Goal: Task Accomplishment & Management: Use online tool/utility

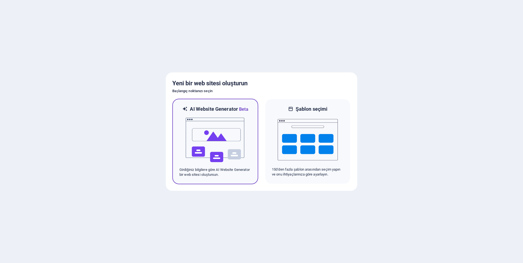
click at [234, 145] on img at bounding box center [215, 140] width 60 height 55
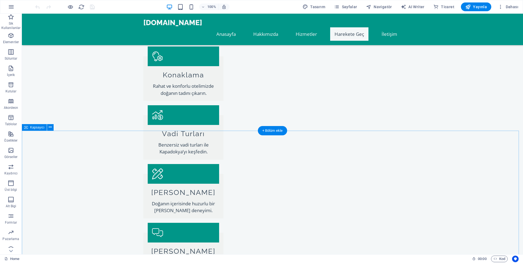
scroll to position [574, 0]
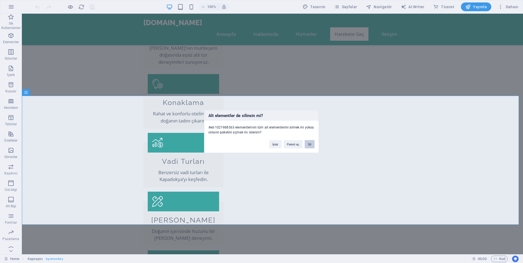
drag, startPoint x: 310, startPoint y: 145, endPoint x: 288, endPoint y: 131, distance: 25.4
click at [310, 145] on button "Sil" at bounding box center [310, 144] width 10 height 8
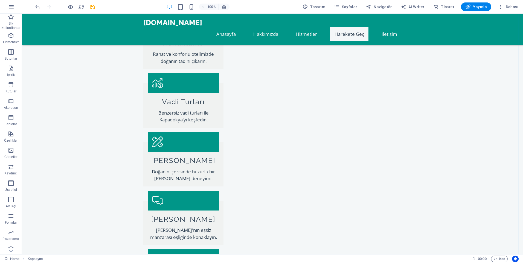
scroll to position [684, 0]
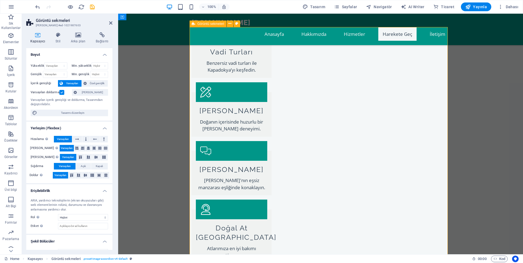
scroll to position [664, 0]
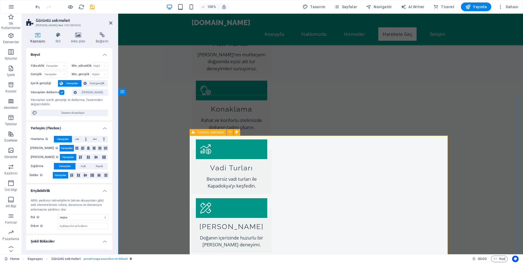
scroll to position [555, 0]
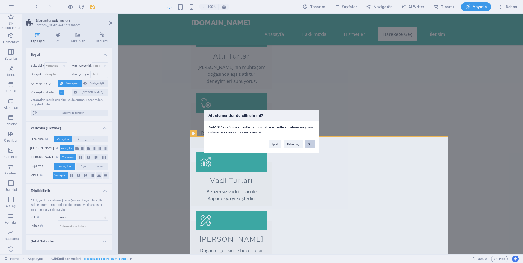
click at [308, 146] on button "Sil" at bounding box center [310, 144] width 10 height 8
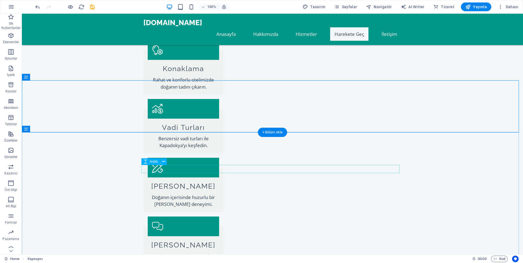
scroll to position [610, 0]
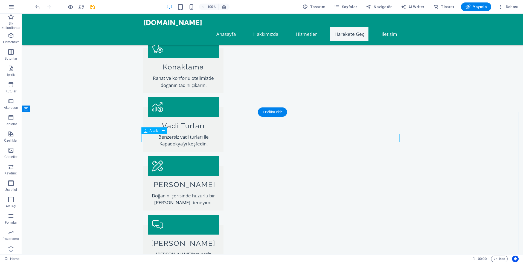
click at [192, 130] on icon at bounding box center [193, 131] width 3 height 6
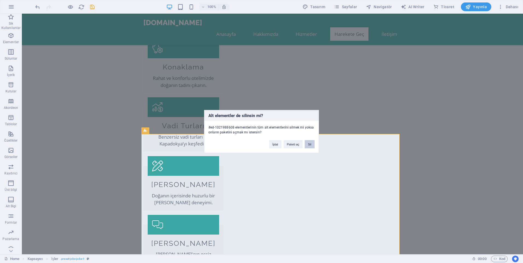
click at [309, 145] on button "Sil" at bounding box center [310, 144] width 10 height 8
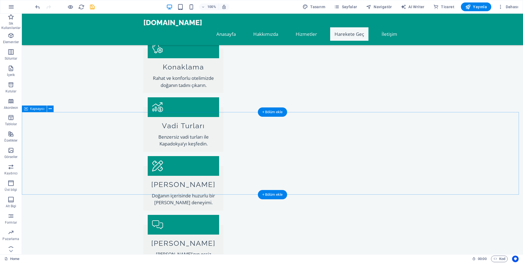
drag, startPoint x: 357, startPoint y: 158, endPoint x: 337, endPoint y: 161, distance: 19.7
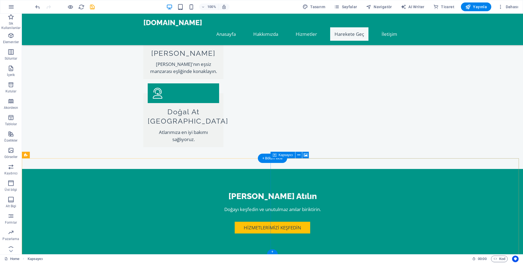
scroll to position [841, 0]
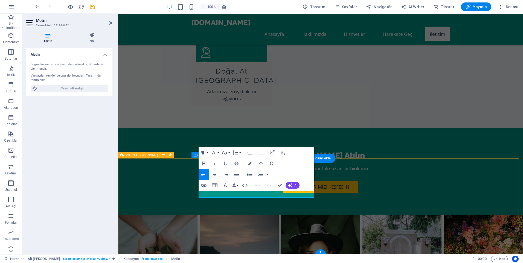
scroll to position [821, 0]
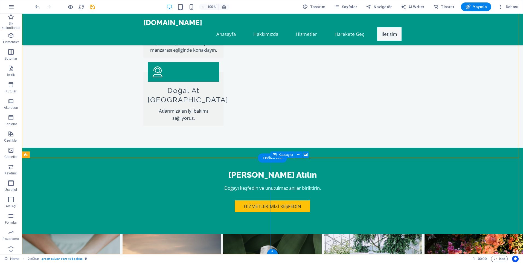
scroll to position [841, 0]
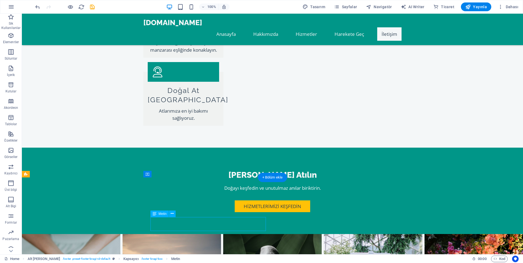
click at [160, 214] on span "Metin" at bounding box center [163, 213] width 8 height 3
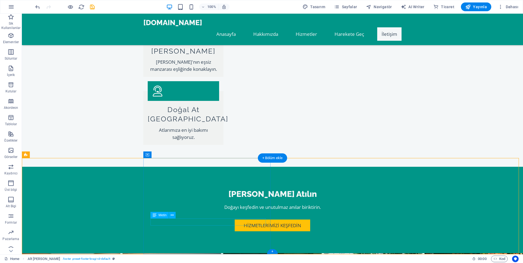
scroll to position [841, 0]
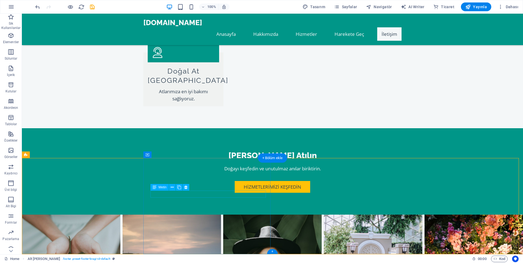
drag, startPoint x: 199, startPoint y: 211, endPoint x: 189, endPoint y: 195, distance: 18.5
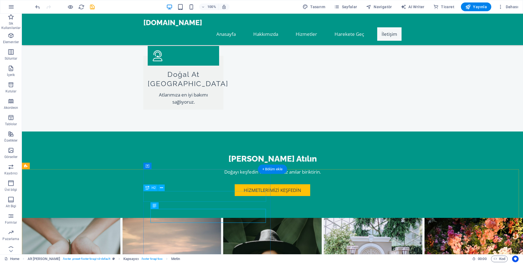
scroll to position [841, 0]
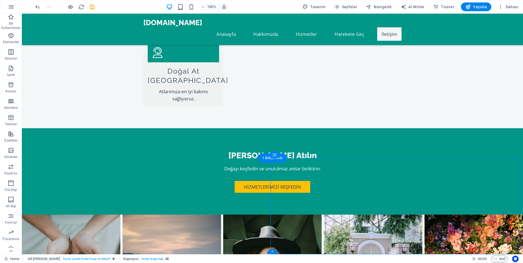
select select "px"
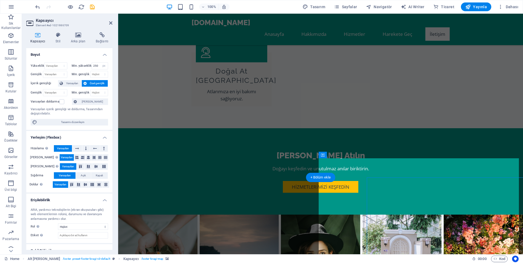
scroll to position [821, 0]
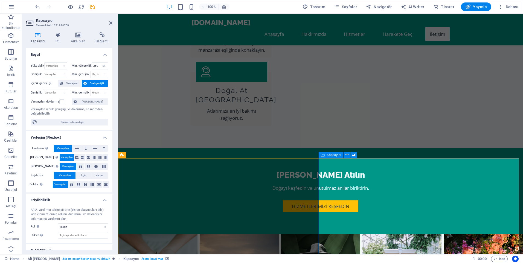
click at [354, 154] on icon at bounding box center [354, 155] width 4 height 6
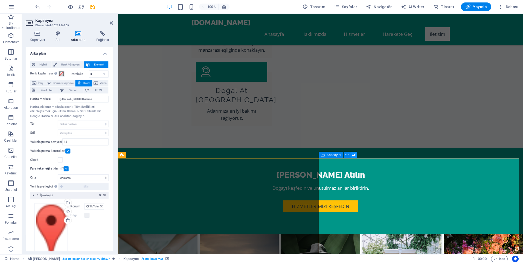
click at [354, 155] on icon at bounding box center [354, 155] width 4 height 6
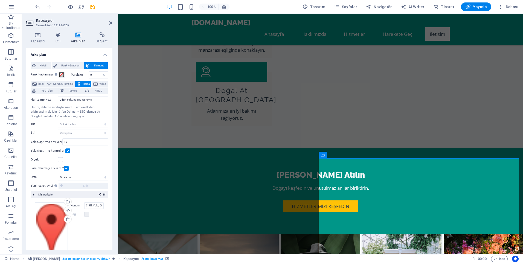
scroll to position [16, 0]
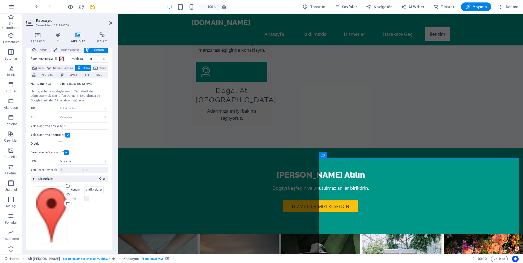
click at [74, 191] on label "Konum" at bounding box center [78, 189] width 14 height 7
click at [84, 191] on input "Çiftlik Yolu, 50180 Göreme" at bounding box center [93, 189] width 19 height 7
click at [74, 190] on label "Konum" at bounding box center [78, 189] width 14 height 7
click at [84, 190] on input "Çiftlik Yolu, 50180 Göreme" at bounding box center [93, 189] width 19 height 7
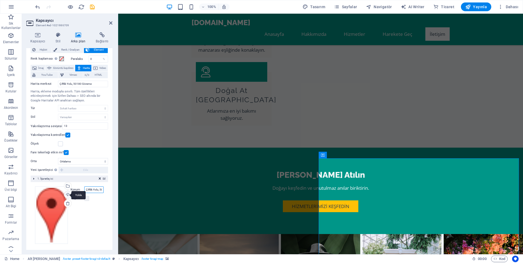
drag, startPoint x: 100, startPoint y: 190, endPoint x: 62, endPoint y: 196, distance: 38.2
click at [62, 196] on div "Dosyaları buraya sürükleyin, dosyaları seçmek için tıklayın veya Dosyalardan ya…" at bounding box center [69, 214] width 69 height 57
type input "e"
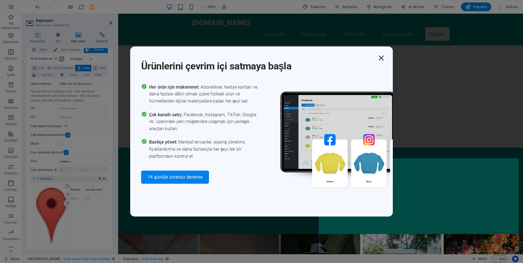
click at [381, 59] on icon "button" at bounding box center [381, 58] width 10 height 10
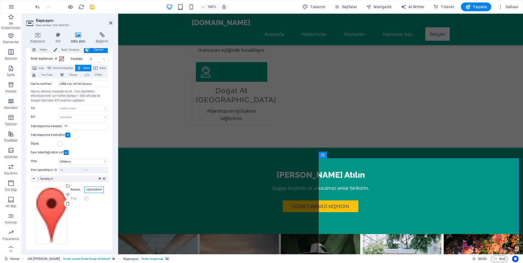
scroll to position [0, 60]
type input "davutlu mevki baraj yolu [GEOGRAPHIC_DATA] / [GEOGRAPHIC_DATA] / NEVŞEHİR"
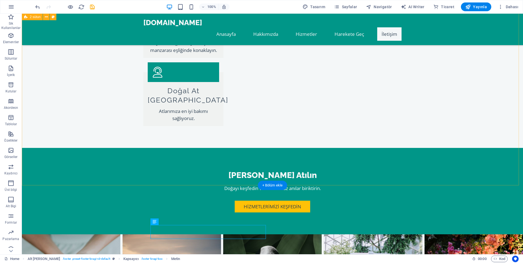
scroll to position [813, 0]
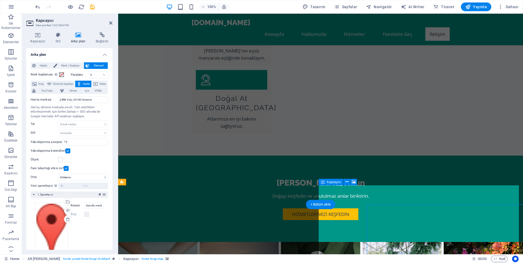
scroll to position [794, 0]
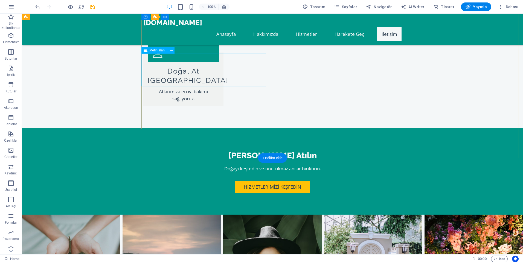
scroll to position [786, 0]
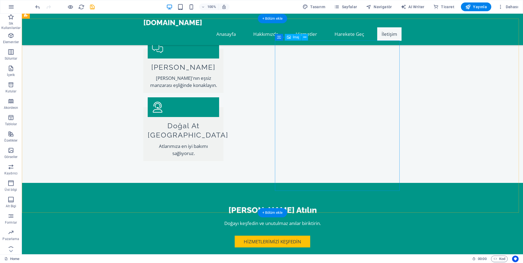
select select "px"
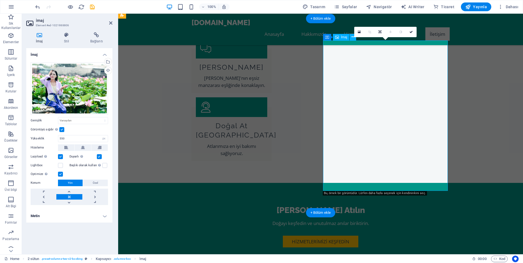
scroll to position [767, 0]
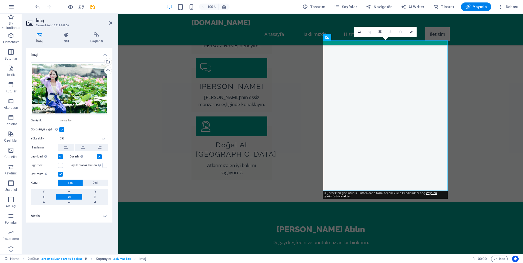
click at [38, 34] on icon at bounding box center [39, 34] width 26 height 5
click at [81, 86] on div "Dosyaları buraya sürükleyin, dosyaları seçmek için tıklayın veya Dosyalardan ya…" at bounding box center [69, 88] width 77 height 53
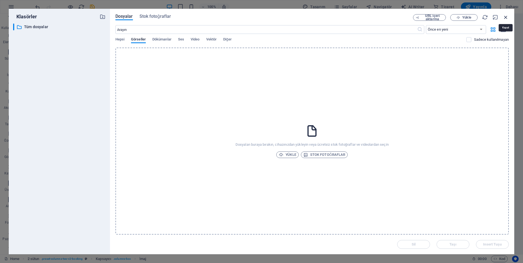
drag, startPoint x: 507, startPoint y: 17, endPoint x: 387, endPoint y: 4, distance: 121.1
click at [507, 17] on icon "button" at bounding box center [506, 17] width 6 height 6
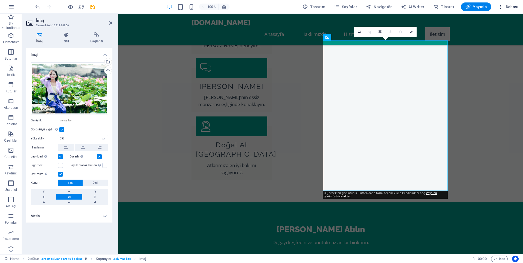
click at [511, 6] on span "Dahası" at bounding box center [508, 6] width 21 height 5
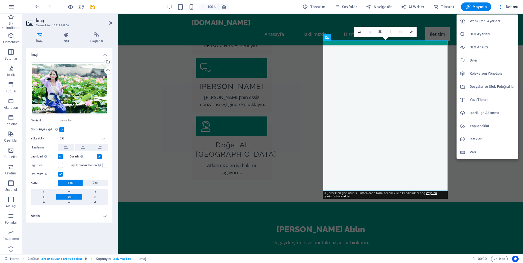
click at [406, 140] on div at bounding box center [261, 131] width 523 height 263
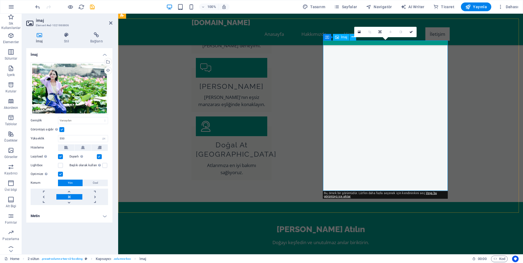
click at [85, 98] on div "Dosyaları buraya sürükleyin, dosyaları seçmek için tıklayın veya Dosyalardan ya…" at bounding box center [69, 88] width 77 height 53
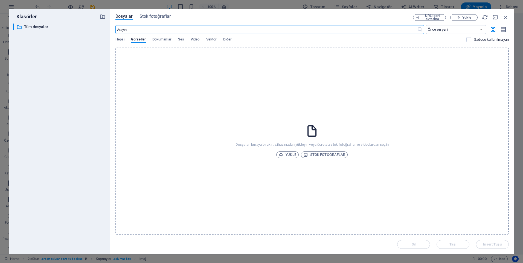
scroll to position [740, 0]
click at [327, 156] on span "Stok fotoğraflar" at bounding box center [324, 154] width 42 height 7
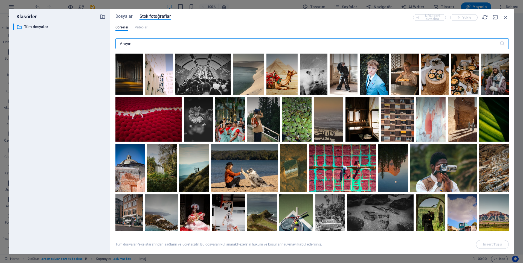
click at [195, 45] on input "text" at bounding box center [307, 43] width 384 height 11
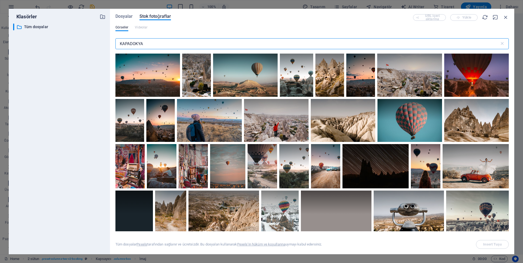
click at [195, 45] on input "KAPADOKYA" at bounding box center [307, 43] width 384 height 11
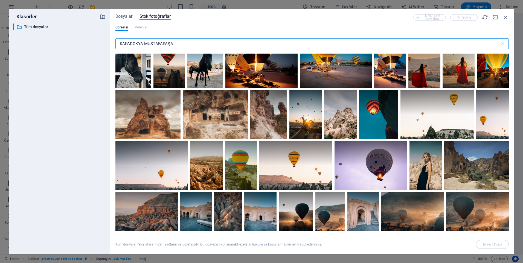
scroll to position [82, 0]
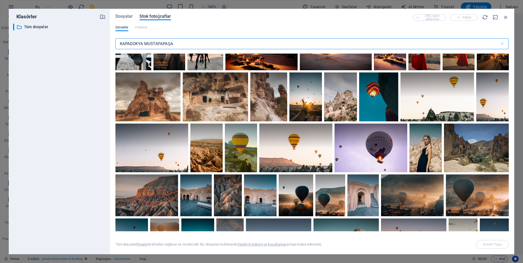
drag, startPoint x: 179, startPoint y: 42, endPoint x: 100, endPoint y: 54, distance: 80.3
click at [100, 54] on div "Klasörler ​ Tüm dosyalar Tüm dosyalar Dosyalar Stok fotoğraflar URL içeri aktar…" at bounding box center [261, 132] width 505 height 246
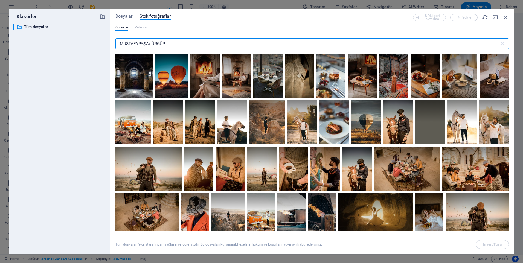
click at [151, 44] on input "MUSTAFAPAŞA/ ÜRGÜP" at bounding box center [307, 43] width 384 height 11
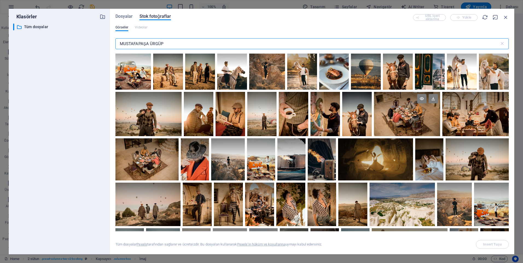
scroll to position [0, 0]
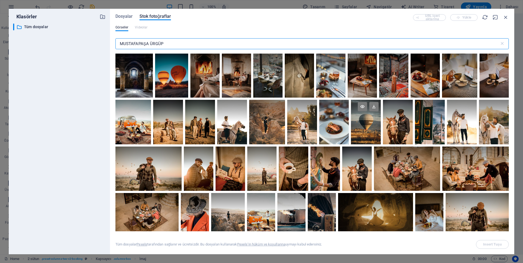
type input "MUSTAFAPAŞA ÜRGÜP"
click at [367, 119] on div at bounding box center [366, 111] width 30 height 22
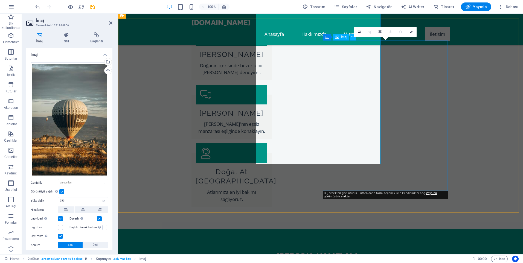
scroll to position [767, 0]
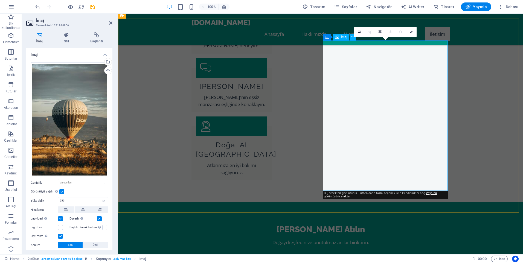
click at [380, 32] on icon at bounding box center [379, 31] width 3 height 3
click at [390, 33] on icon at bounding box center [390, 31] width 2 height 3
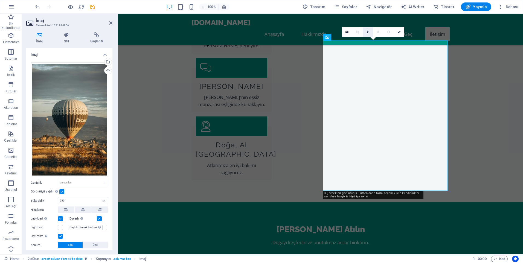
click at [369, 32] on icon at bounding box center [367, 31] width 2 height 3
click at [369, 32] on icon at bounding box center [367, 31] width 3 height 3
click at [379, 34] on link at bounding box center [378, 32] width 10 height 10
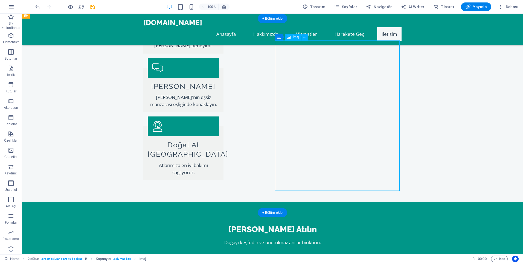
select select "px"
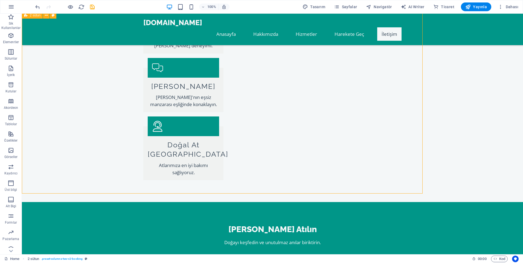
scroll to position [786, 0]
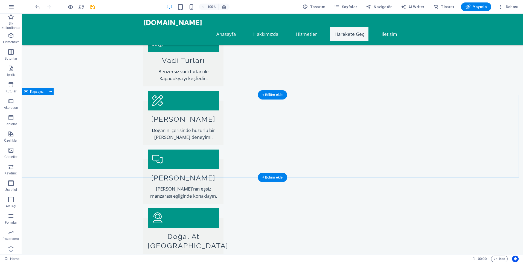
scroll to position [794, 0]
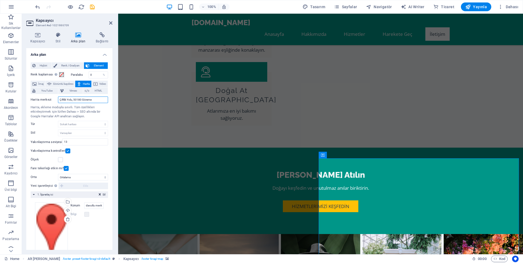
drag, startPoint x: 94, startPoint y: 100, endPoint x: 38, endPoint y: 105, distance: 55.8
click at [38, 105] on div "Harita merkezi Çiftlik Yolu, 50180 Göreme Harita, ekleme moduyla sınırlı. Tüm ö…" at bounding box center [69, 133] width 77 height 78
type input "DAVUTLU MEVKİ [STREET_ADDRESS] ÜRGÜP"
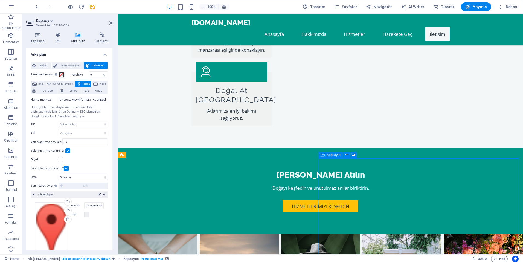
drag, startPoint x: 348, startPoint y: 168, endPoint x: 374, endPoint y: 169, distance: 26.0
drag, startPoint x: 367, startPoint y: 161, endPoint x: 386, endPoint y: 161, distance: 19.7
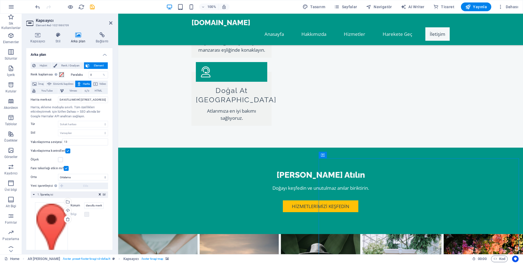
scroll to position [821, 0]
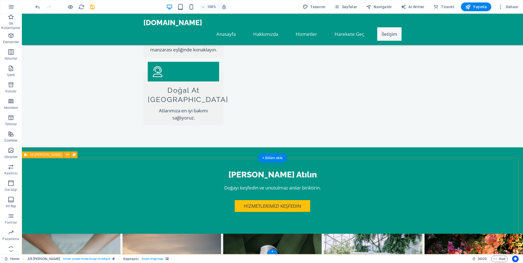
scroll to position [841, 0]
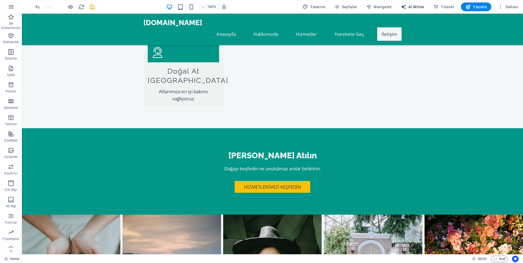
click at [416, 7] on span "AI Writer" at bounding box center [413, 6] width 24 height 5
select select "English"
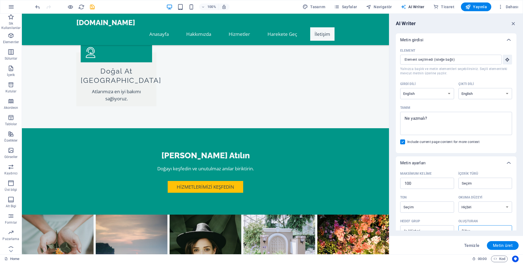
scroll to position [814, 0]
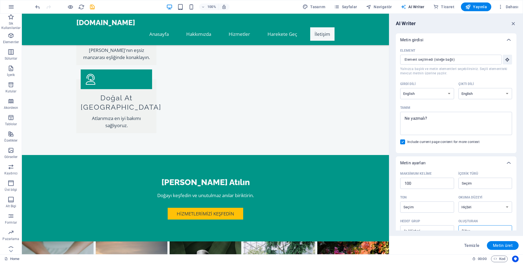
click at [415, 7] on span "AI Writer" at bounding box center [413, 6] width 24 height 5
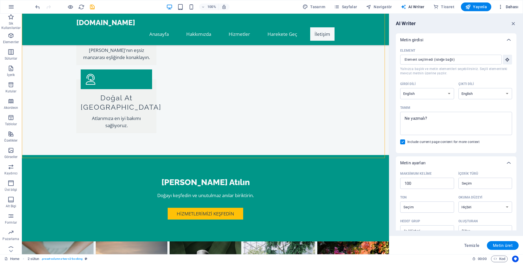
click at [508, 6] on span "Dahası" at bounding box center [508, 6] width 21 height 5
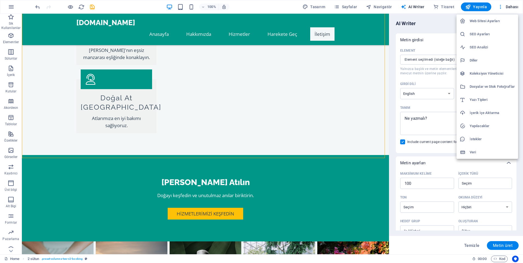
click at [313, 5] on div at bounding box center [261, 131] width 523 height 263
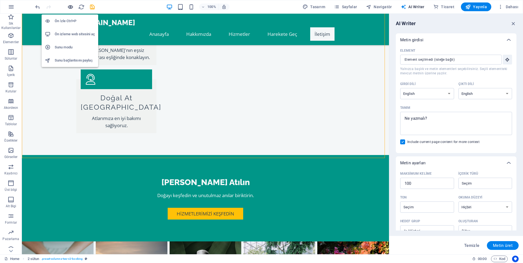
click at [70, 8] on icon "button" at bounding box center [70, 7] width 6 height 6
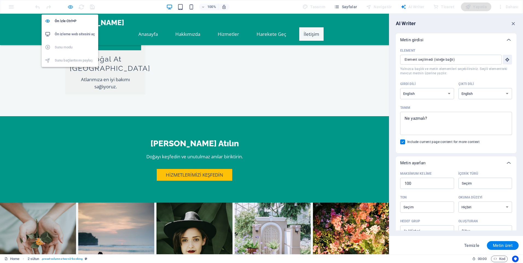
scroll to position [779, 0]
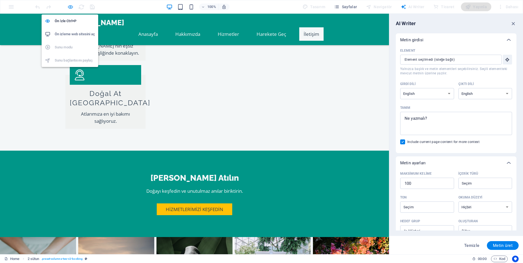
click at [70, 7] on icon "button" at bounding box center [70, 7] width 6 height 6
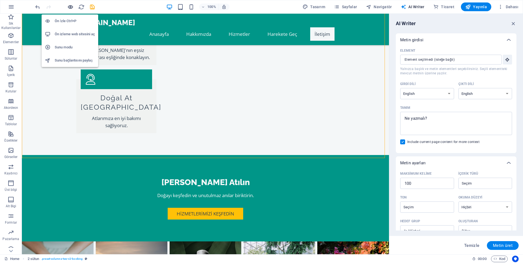
click at [70, 7] on icon "button" at bounding box center [70, 7] width 6 height 6
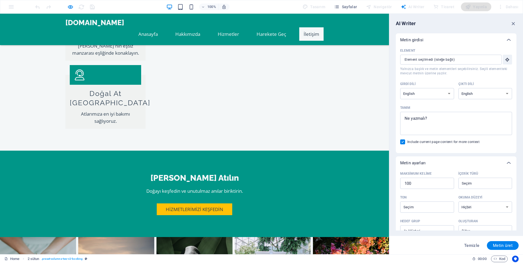
click at [105, 30] on header "[DOMAIN_NAME] Anasayfa Hakkımızda Hizmetler Harekete Geç İletişim" at bounding box center [194, 29] width 267 height 31
click at [109, 27] on span "[DOMAIN_NAME]" at bounding box center [94, 22] width 59 height 8
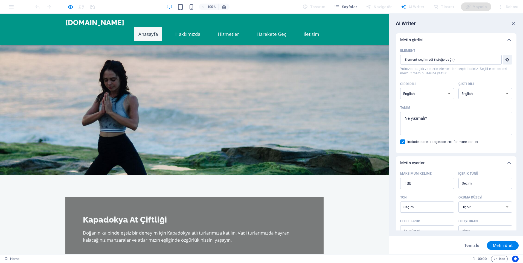
scroll to position [0, 0]
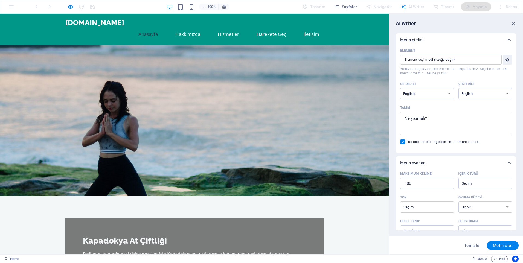
click at [229, 70] on div at bounding box center [194, 120] width 389 height 151
click at [259, 27] on link "Harekete Geç" at bounding box center [271, 33] width 38 height 13
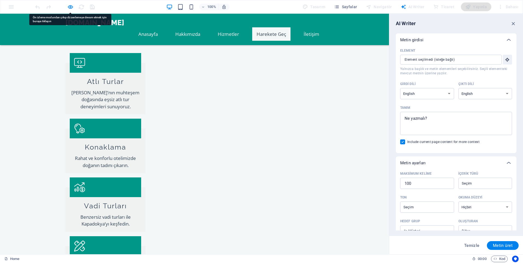
scroll to position [450, 0]
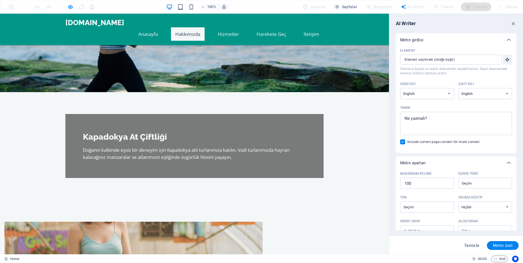
scroll to position [0, 0]
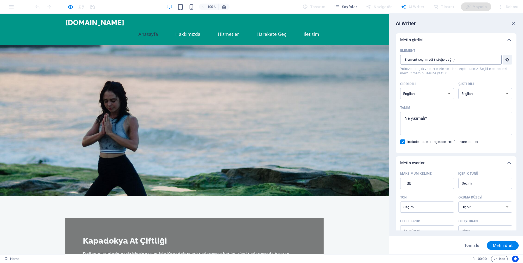
click at [414, 57] on input "Element ​ Yalnızca başlık ve metin elementleri seçebilirsiniz. Seçili elementte…" at bounding box center [449, 60] width 98 height 10
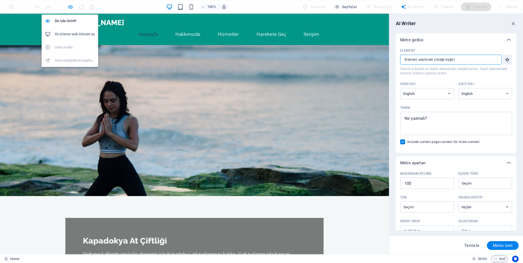
click at [70, 7] on icon "button" at bounding box center [70, 7] width 6 height 6
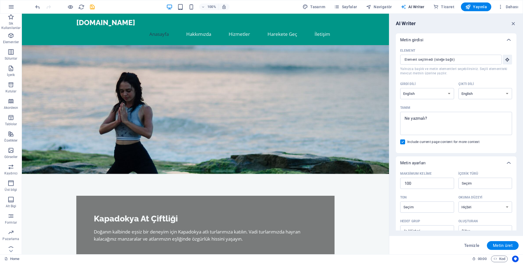
click at [411, 7] on span "AI Writer" at bounding box center [413, 6] width 24 height 5
click at [412, 5] on span "AI Writer" at bounding box center [413, 6] width 24 height 5
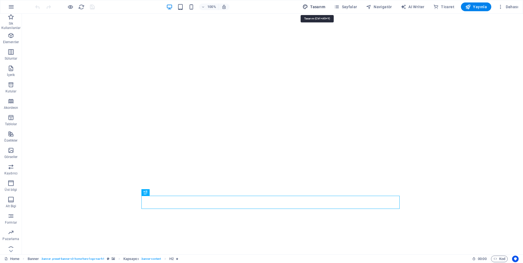
click at [318, 8] on span "Tasarım" at bounding box center [313, 6] width 23 height 5
select select "rem"
select select "200"
select select "px"
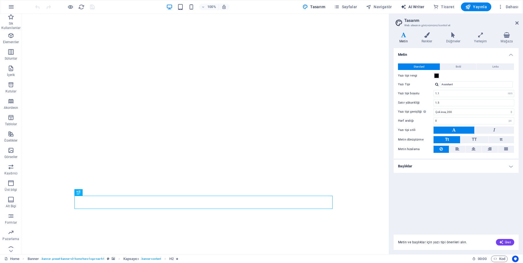
click at [415, 5] on span "AI Writer" at bounding box center [413, 6] width 24 height 5
select select "English"
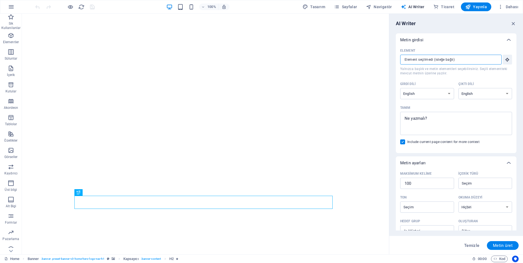
click at [453, 60] on input "Element ​ Yalnızca başlık ve metin elementleri seçebilirsiniz. Seçili elementte…" at bounding box center [449, 60] width 98 height 10
click at [505, 60] on icon "button" at bounding box center [507, 59] width 5 height 5
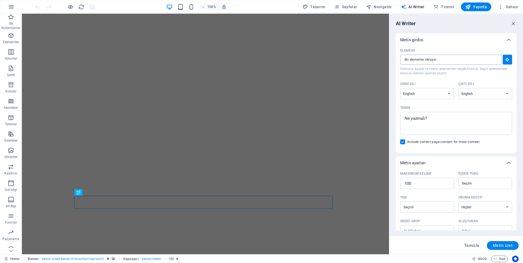
click at [461, 64] on input "Element ​ Yalnızca başlık ve metin elementleri seçebilirsiniz. Seçili elementte…" at bounding box center [449, 60] width 98 height 10
click at [450, 63] on input "Element ​ Yalnızca başlık ve metin elementleri seçebilirsiniz. Seçili elementte…" at bounding box center [449, 60] width 98 height 10
drag, startPoint x: 450, startPoint y: 63, endPoint x: 448, endPoint y: 65, distance: 3.3
click at [450, 63] on input "Element ​ Yalnızca başlık ve metin elementleri seçebilirsiniz. Seçili elementte…" at bounding box center [449, 60] width 98 height 10
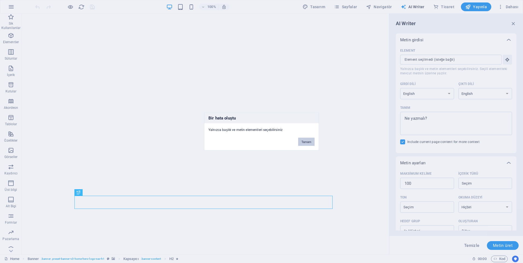
click at [304, 138] on button "Tamam" at bounding box center [306, 142] width 16 height 8
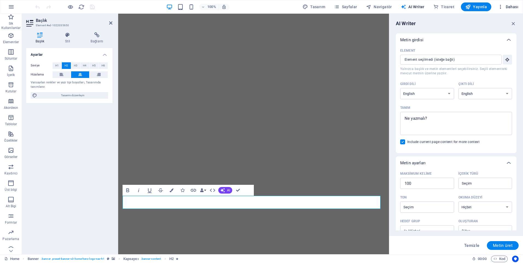
click at [507, 7] on span "Dahası" at bounding box center [508, 6] width 21 height 5
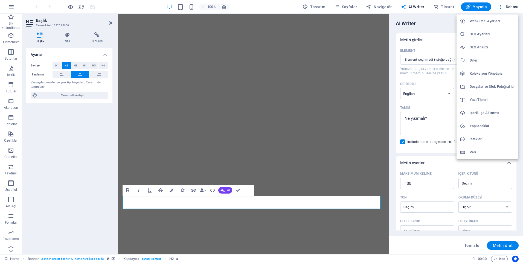
click at [415, 40] on div at bounding box center [261, 131] width 523 height 263
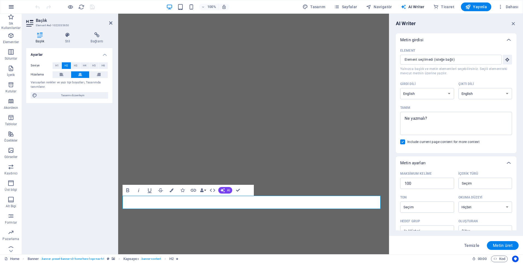
click at [12, 11] on button "button" at bounding box center [11, 6] width 13 height 13
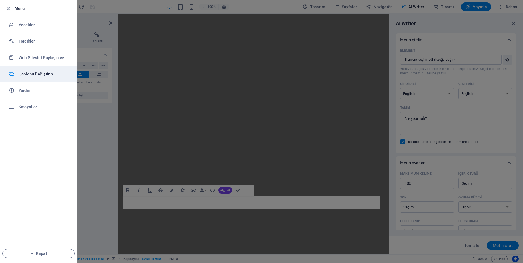
click at [38, 73] on h6 "Şablonu Değiştirin" at bounding box center [44, 74] width 51 height 7
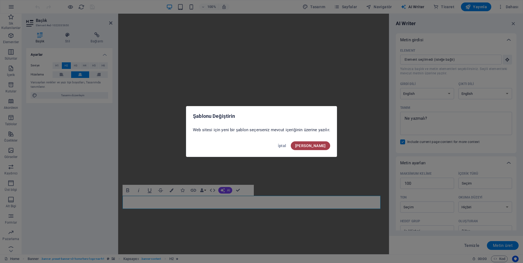
click at [320, 147] on span "Onayla" at bounding box center [310, 146] width 31 height 4
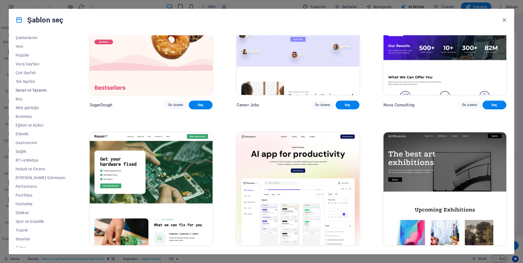
scroll to position [15, 0]
click at [504, 19] on icon "button" at bounding box center [504, 20] width 6 height 6
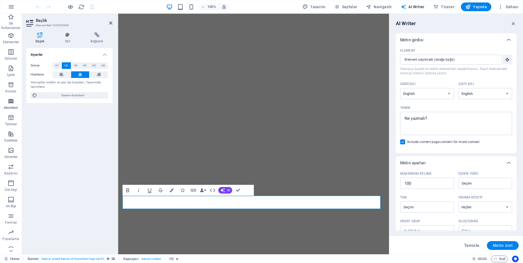
click at [11, 105] on span "Akordeon" at bounding box center [11, 104] width 22 height 13
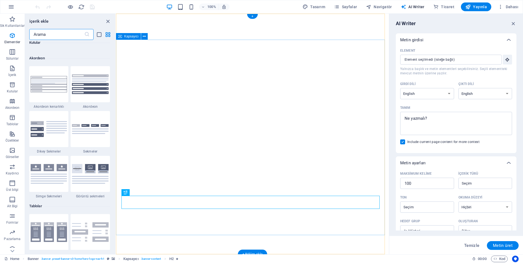
scroll to position [1746, 0]
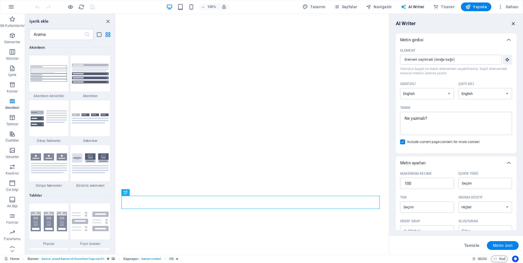
click at [514, 22] on icon "button" at bounding box center [513, 24] width 6 height 6
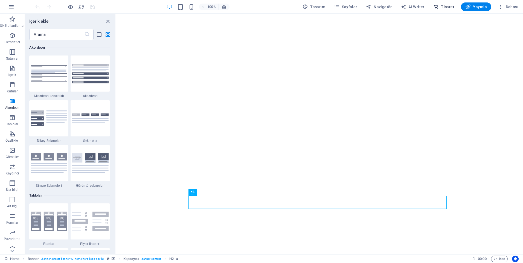
click at [438, 8] on icon "button" at bounding box center [435, 6] width 5 height 5
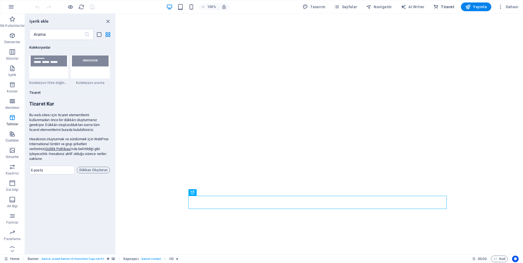
scroll to position [5270, 0]
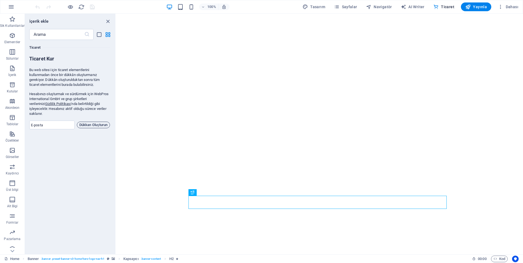
click at [85, 122] on span "Dükkan Oluşturun" at bounding box center [93, 125] width 28 height 7
click at [59, 122] on input "email" at bounding box center [51, 125] width 45 height 9
click at [58, 121] on input "email" at bounding box center [51, 125] width 45 height 9
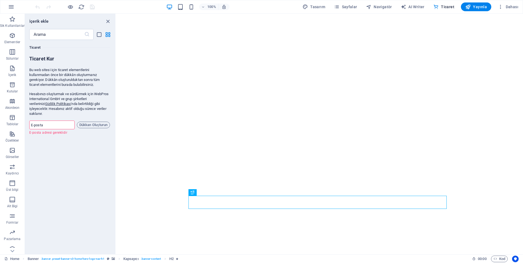
click at [58, 121] on input "email" at bounding box center [51, 125] width 45 height 9
type input "m_erturk_38@hotmail.com"
click at [87, 122] on span "Dükkan Oluşturun" at bounding box center [93, 125] width 28 height 7
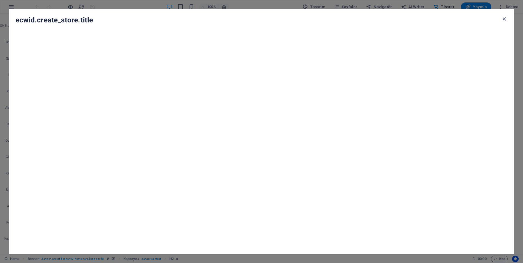
click at [506, 18] on icon "button" at bounding box center [504, 19] width 6 height 6
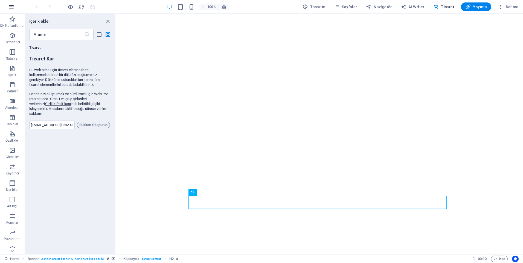
click at [11, 7] on icon "button" at bounding box center [11, 7] width 7 height 7
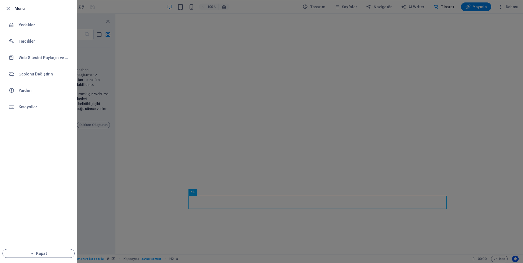
click at [98, 41] on div at bounding box center [261, 131] width 523 height 263
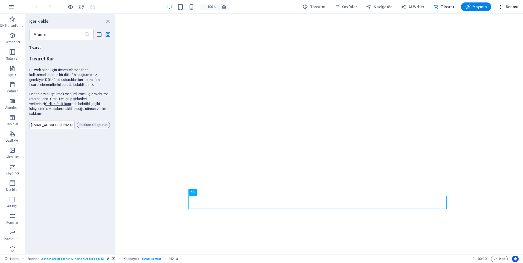
click at [509, 7] on span "Dahası" at bounding box center [508, 6] width 21 height 5
